Goal: Transaction & Acquisition: Book appointment/travel/reservation

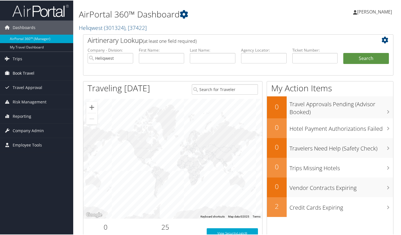
click at [24, 71] on span "Book Travel" at bounding box center [24, 73] width 22 height 14
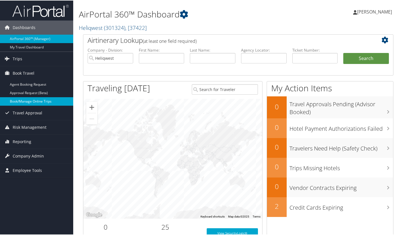
click at [30, 102] on link "Book/Manage Online Trips" at bounding box center [36, 100] width 73 height 8
